Goal: Task Accomplishment & Management: Manage account settings

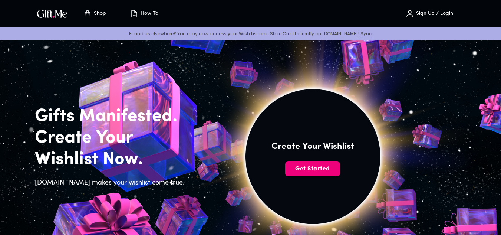
click at [320, 165] on span "Get Started" at bounding box center [312, 169] width 55 height 8
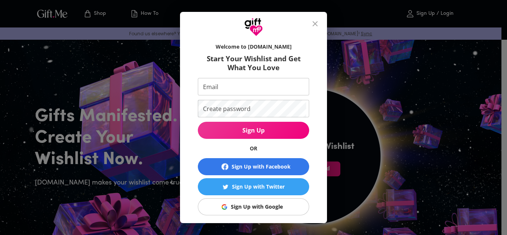
click at [268, 210] on div "Sign Up with Google" at bounding box center [257, 207] width 52 height 8
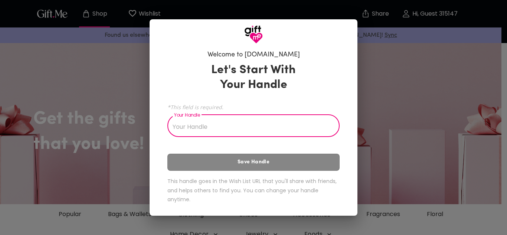
click at [242, 125] on input "Your Handle" at bounding box center [249, 126] width 164 height 21
click at [268, 125] on input "Your Handle" at bounding box center [249, 126] width 164 height 21
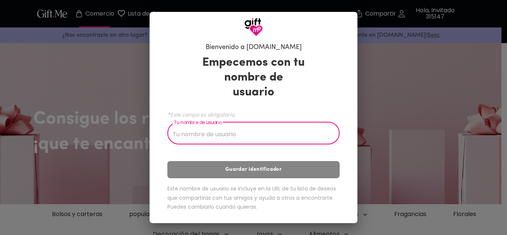
click at [226, 130] on input "Tu nombre de usuario" at bounding box center [249, 134] width 164 height 21
type input "J"
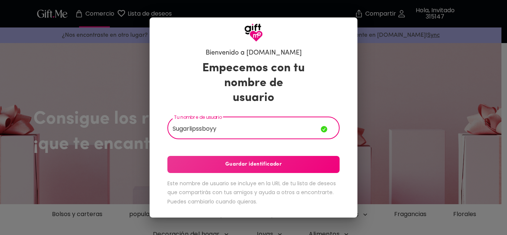
type input "Sugarlipssboyy"
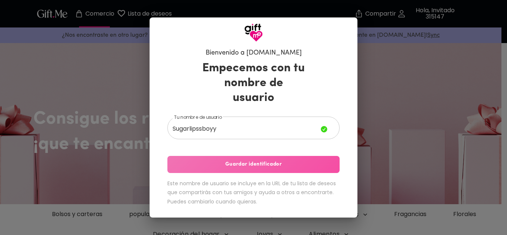
click at [263, 161] on font "Guardar identificador" at bounding box center [253, 164] width 56 height 6
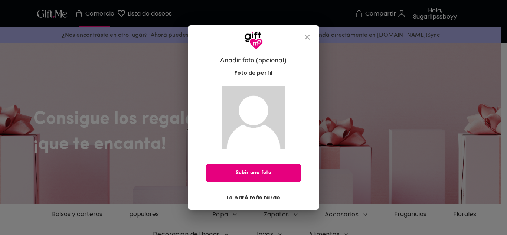
click at [268, 196] on font "Lo haré más tarde" at bounding box center [253, 197] width 54 height 7
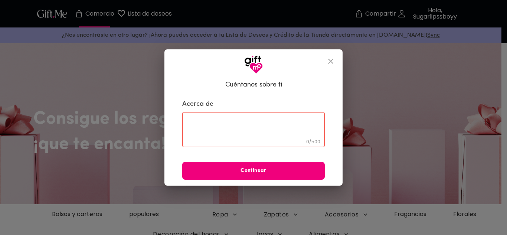
click at [270, 165] on button "Continuar" at bounding box center [253, 171] width 143 height 18
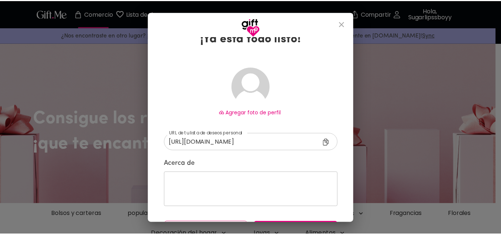
scroll to position [47, 0]
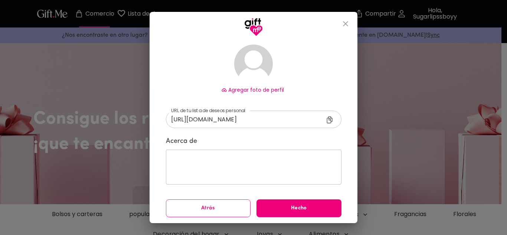
drag, startPoint x: 232, startPoint y: 212, endPoint x: 286, endPoint y: 207, distance: 54.4
click at [285, 206] on div "Atrás Hecho" at bounding box center [253, 208] width 181 height 24
click at [286, 207] on span "Hecho" at bounding box center [298, 208] width 85 height 8
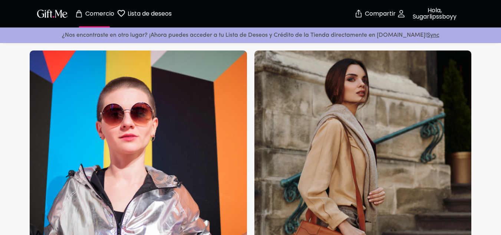
scroll to position [408, 0]
